Goal: Information Seeking & Learning: Check status

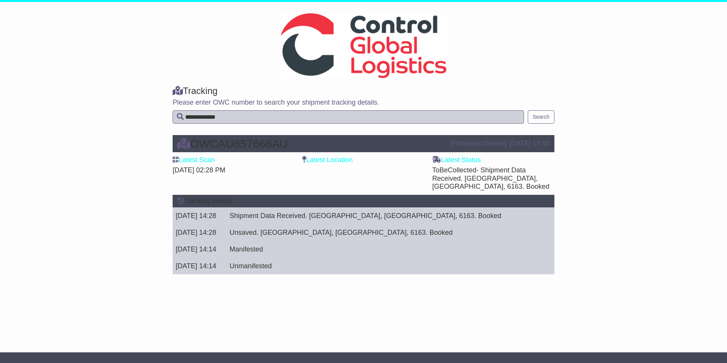
drag, startPoint x: 290, startPoint y: 140, endPoint x: 191, endPoint y: 143, distance: 99.3
click at [191, 143] on div "OWCAU657668AU" at bounding box center [309, 143] width 273 height 13
drag, startPoint x: 191, startPoint y: 143, endPoint x: 147, endPoint y: 138, distance: 44.4
click at [147, 138] on div "OWCAU657668AU Estimated Delivery [DATE] 17:00 Latest Scan [DATE] 02:28 PM Lates…" at bounding box center [363, 206] width 727 height 159
drag, startPoint x: 296, startPoint y: 146, endPoint x: 193, endPoint y: 146, distance: 103.4
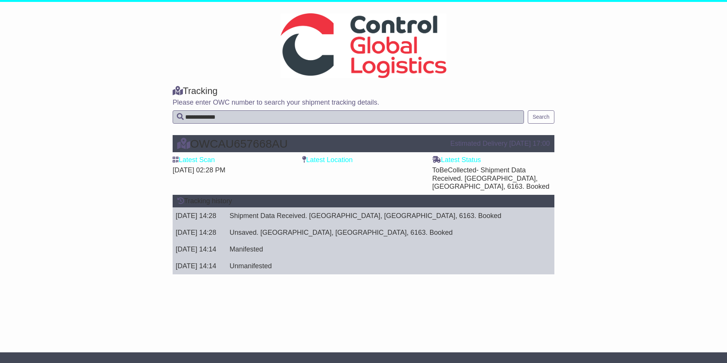
click at [193, 146] on div "OWCAU657668AU" at bounding box center [309, 143] width 273 height 13
drag, startPoint x: 193, startPoint y: 146, endPoint x: 177, endPoint y: 144, distance: 15.7
click at [144, 141] on div "OWCAU657668AU Estimated Delivery [DATE] 17:00 Latest Scan [DATE] 02:28 PM Lates…" at bounding box center [363, 206] width 727 height 159
drag, startPoint x: 285, startPoint y: 147, endPoint x: 195, endPoint y: 148, distance: 89.7
click at [195, 148] on div "OWCAU657668AU" at bounding box center [309, 143] width 273 height 13
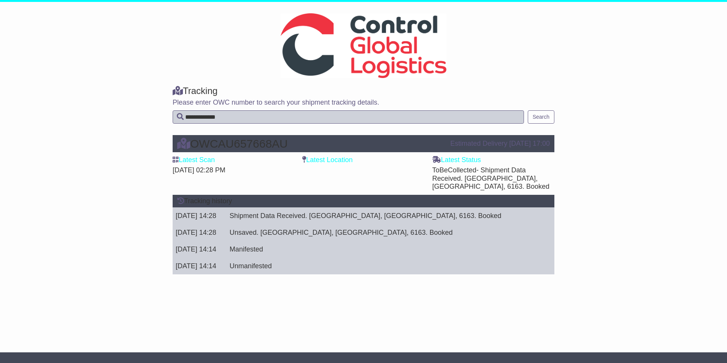
drag, startPoint x: 195, startPoint y: 148, endPoint x: 140, endPoint y: 148, distance: 54.7
click at [140, 148] on div "OWCAU657668AU Estimated Delivery [DATE] 17:00 Latest Scan [DATE] 02:28 PM Lates…" at bounding box center [363, 206] width 727 height 159
drag, startPoint x: 192, startPoint y: 143, endPoint x: 315, endPoint y: 143, distance: 122.4
click at [315, 143] on div "OWCAU657668AU" at bounding box center [309, 143] width 273 height 13
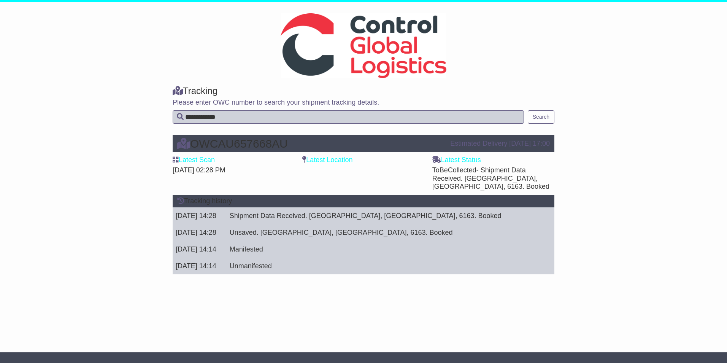
drag, startPoint x: 90, startPoint y: 151, endPoint x: 205, endPoint y: 153, distance: 115.2
click at [94, 151] on div "OWCAU657668AU Estimated Delivery [DATE] 17:00 Latest Scan [DATE] 02:28 PM Lates…" at bounding box center [363, 206] width 727 height 159
drag, startPoint x: 192, startPoint y: 143, endPoint x: 251, endPoint y: 143, distance: 58.9
click at [251, 143] on div "OWCAU657668AU" at bounding box center [309, 143] width 273 height 13
drag, startPoint x: 251, startPoint y: 143, endPoint x: 294, endPoint y: 145, distance: 43.0
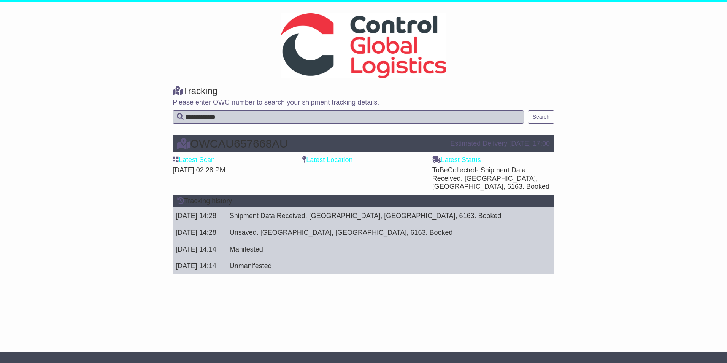
click at [294, 145] on div "OWCAU657668AU" at bounding box center [309, 143] width 273 height 13
drag, startPoint x: 254, startPoint y: 142, endPoint x: 290, endPoint y: 144, distance: 36.6
click at [290, 144] on div "OWCAU657668AU" at bounding box center [309, 143] width 273 height 13
drag, startPoint x: 290, startPoint y: 144, endPoint x: 287, endPoint y: 143, distance: 4.3
click at [287, 143] on div "OWCAU657668AU" at bounding box center [309, 143] width 273 height 13
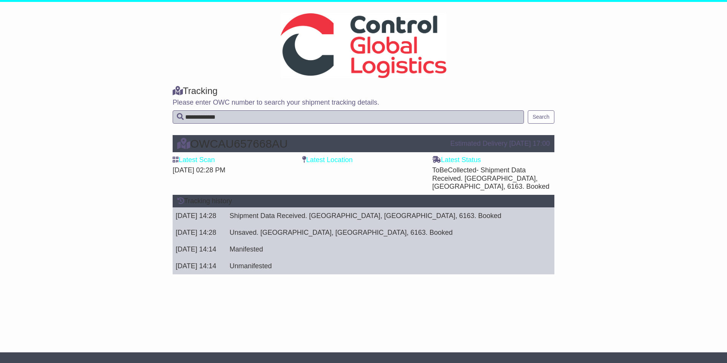
click at [603, 151] on div "OWCAU657668AU Estimated Delivery [DATE] 17:00 Latest Scan [DATE] 02:28 PM Lates…" at bounding box center [363, 206] width 727 height 159
